Goal: Task Accomplishment & Management: Use online tool/utility

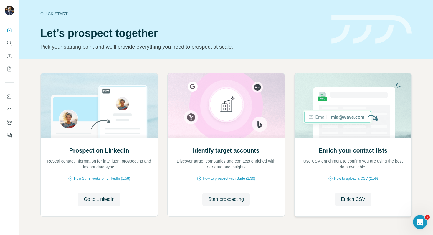
scroll to position [19, 0]
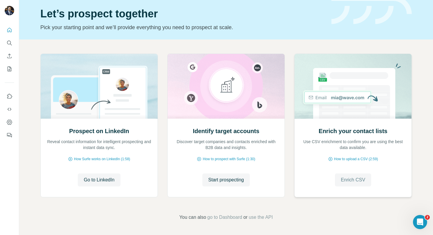
click at [349, 181] on span "Enrich CSV" at bounding box center [353, 179] width 24 height 7
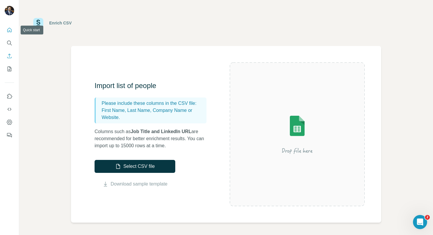
click at [9, 29] on icon "Quick start" at bounding box center [9, 30] width 6 height 6
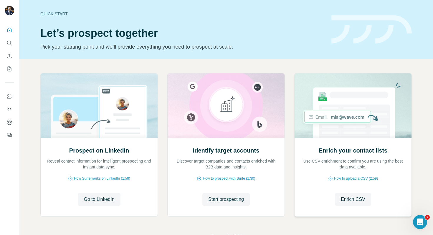
click at [345, 126] on img at bounding box center [353, 105] width 118 height 65
click at [353, 201] on span "Enrich CSV" at bounding box center [353, 199] width 24 height 7
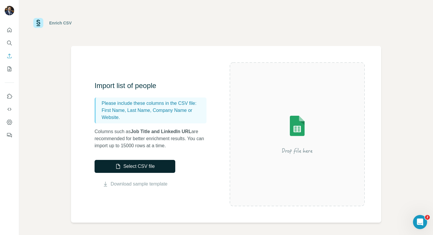
click at [130, 167] on button "Select CSV file" at bounding box center [135, 166] width 81 height 13
click at [139, 159] on div "Import list of people Please include these columns in the CSV file: First Name,…" at bounding box center [162, 134] width 135 height 107
click at [137, 165] on button "Select CSV file" at bounding box center [135, 166] width 81 height 13
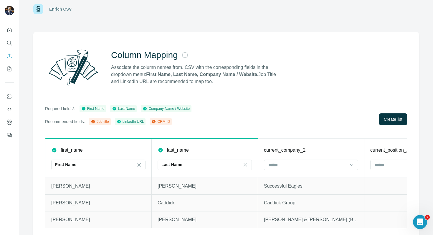
scroll to position [17, 0]
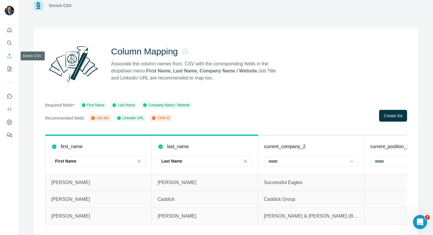
click at [10, 55] on icon "Enrich CSV" at bounding box center [9, 56] width 6 height 6
click at [10, 59] on button "Enrich CSV" at bounding box center [9, 56] width 9 height 11
click at [9, 46] on icon "Search" at bounding box center [9, 43] width 6 height 6
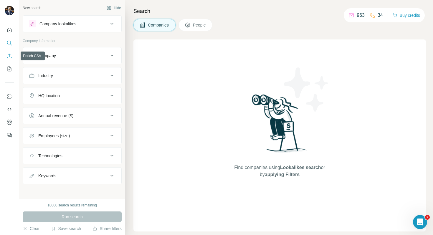
click at [9, 58] on icon "Enrich CSV" at bounding box center [9, 56] width 4 height 4
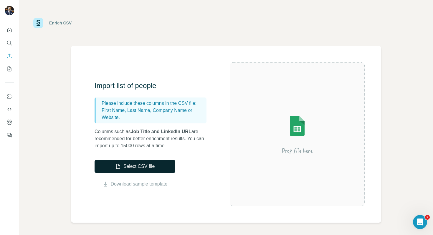
click at [129, 170] on button "Select CSV file" at bounding box center [135, 166] width 81 height 13
click at [131, 163] on button "Select CSV file" at bounding box center [135, 166] width 81 height 13
click at [140, 166] on button "Select CSV file" at bounding box center [135, 166] width 81 height 13
